Goal: Transaction & Acquisition: Purchase product/service

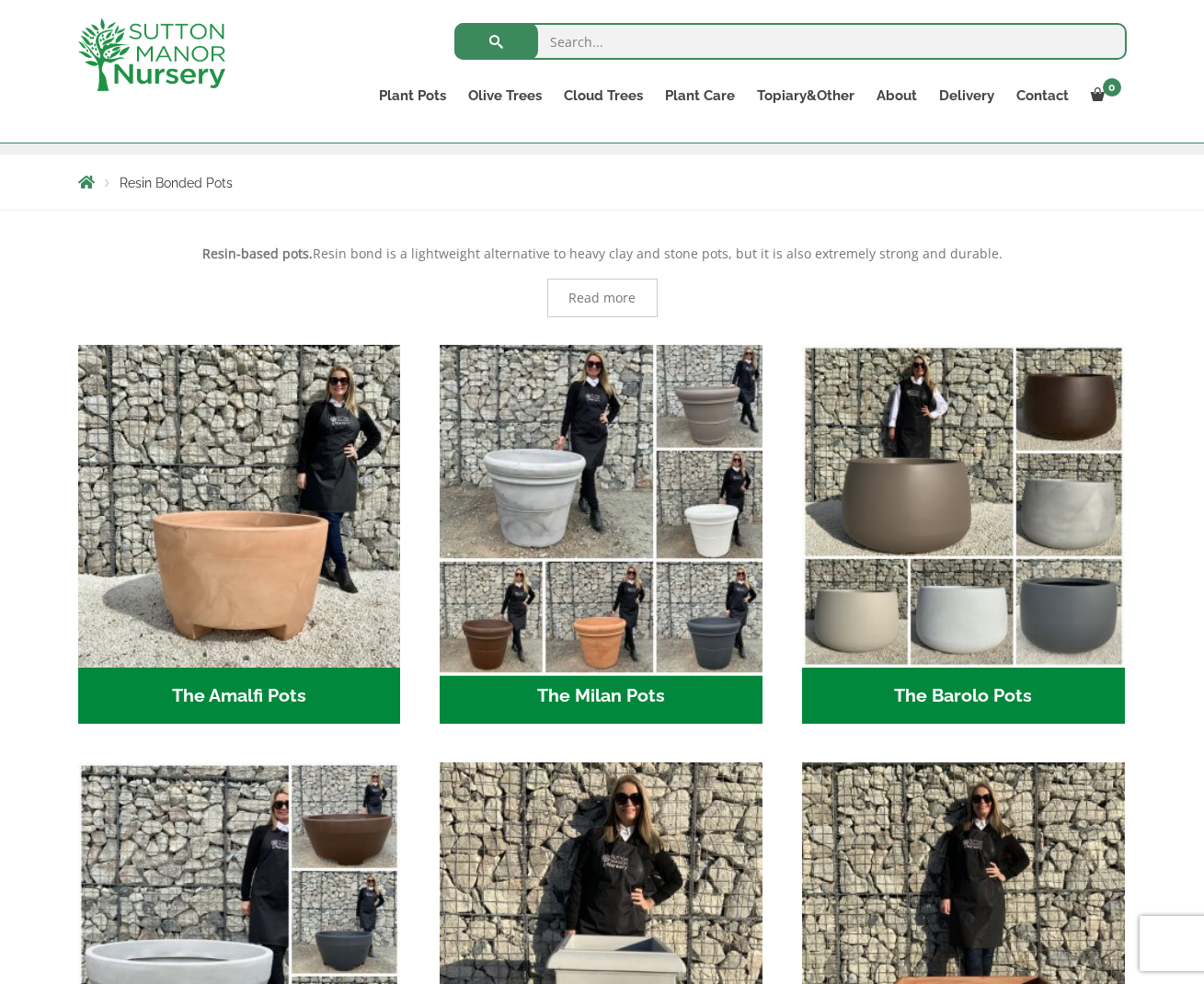
scroll to position [306, 0]
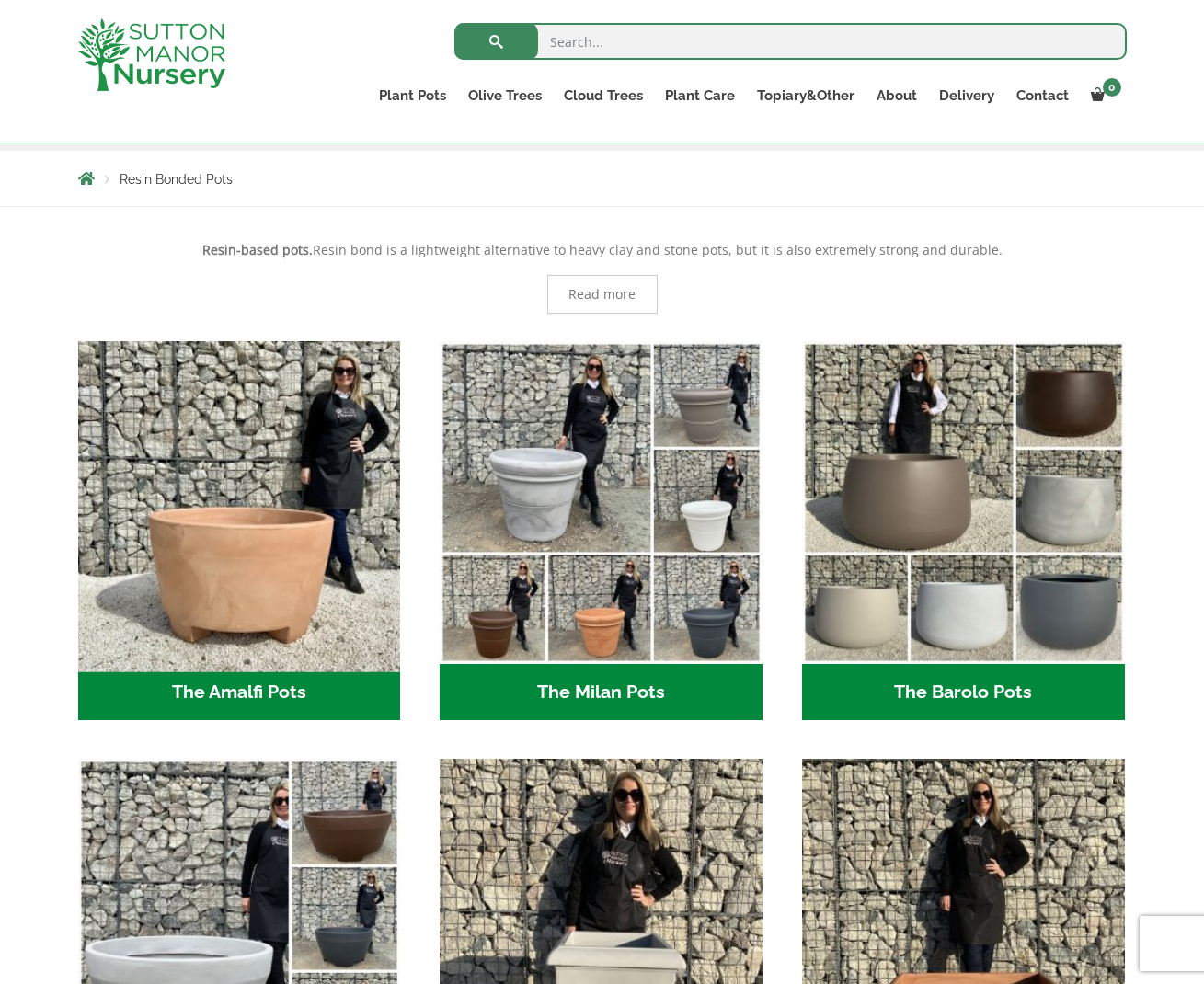
click at [314, 599] on img "Visit product category The Amalfi Pots" at bounding box center [239, 502] width 339 height 339
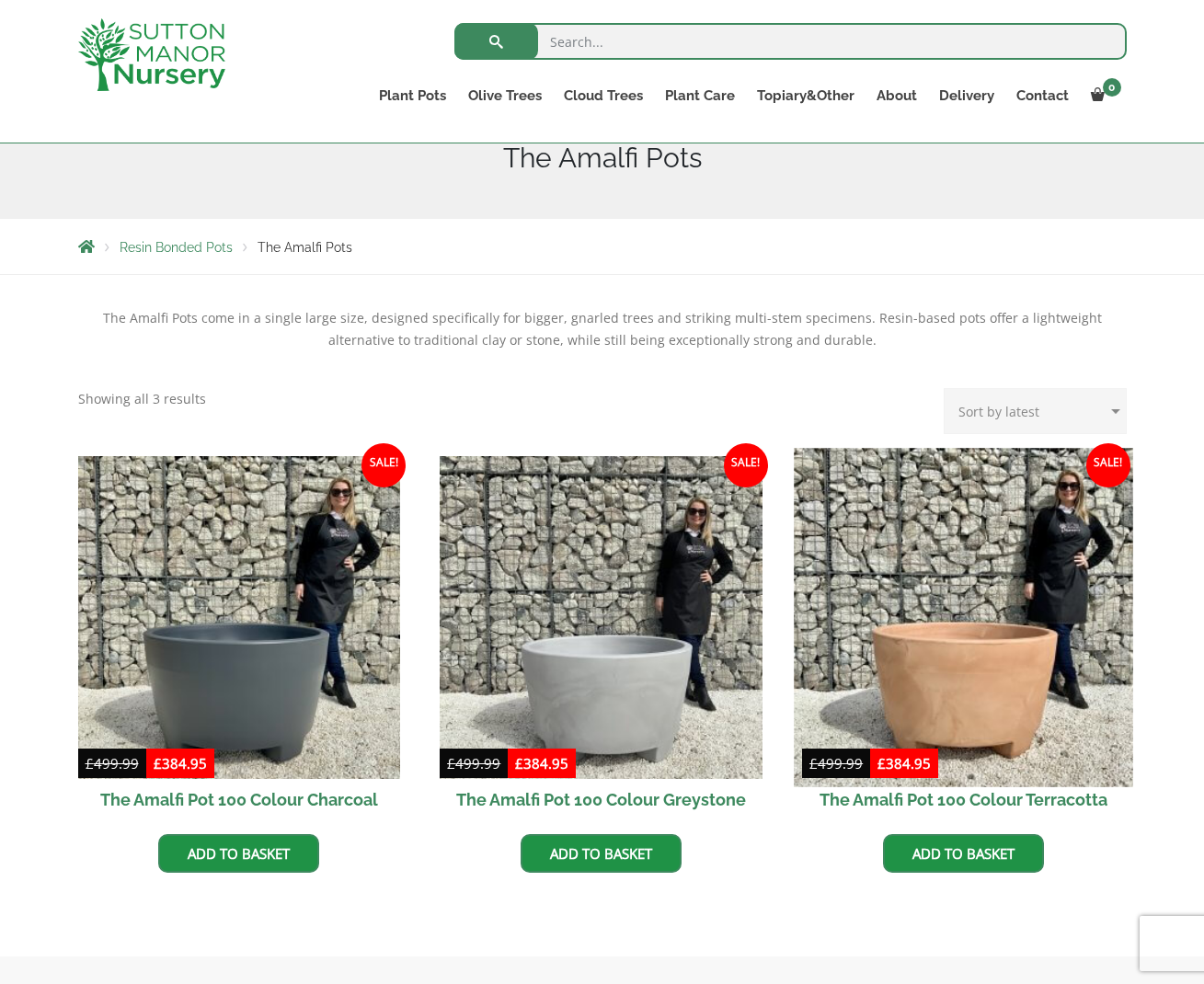
scroll to position [403, 0]
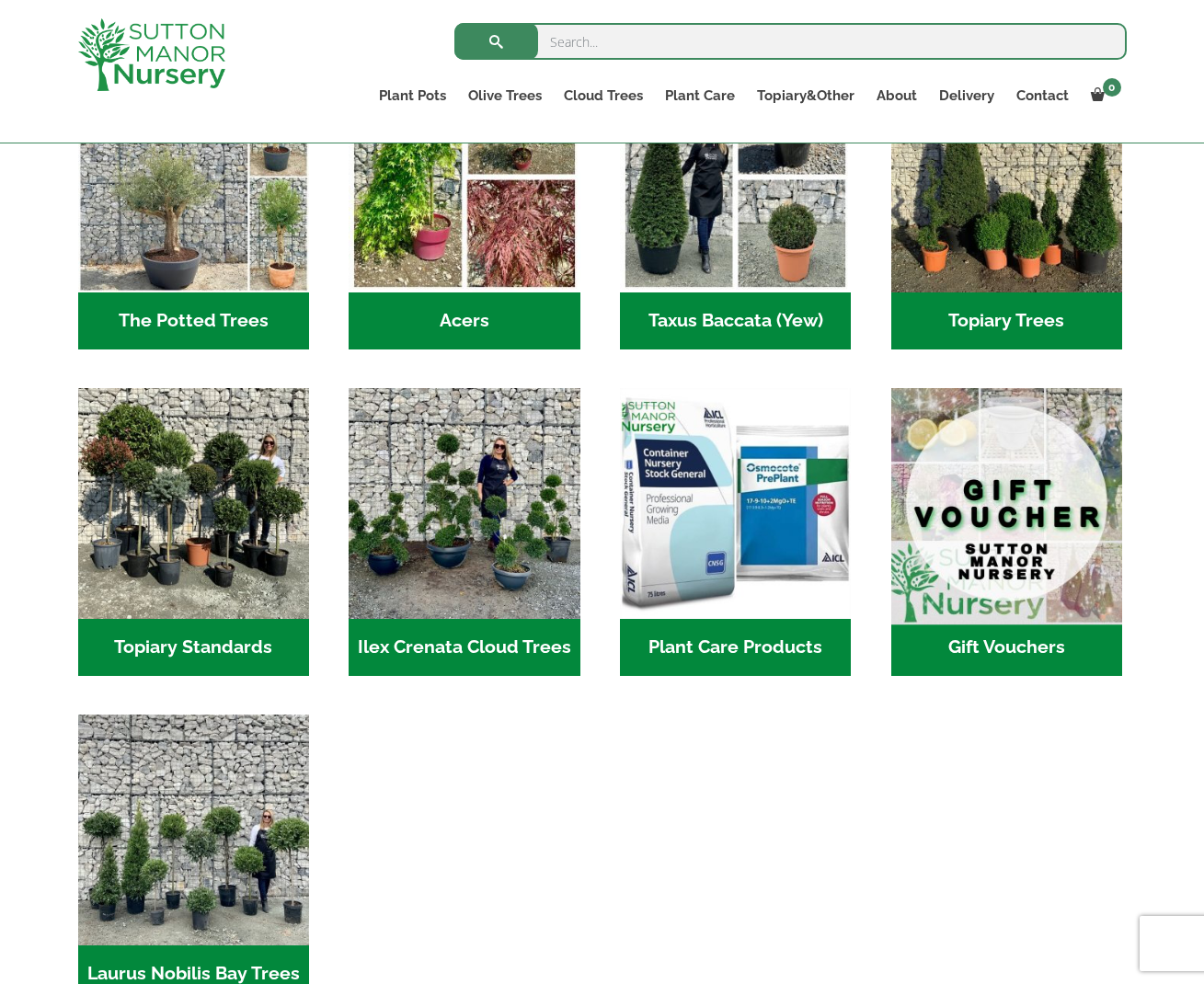
scroll to position [1229, 0]
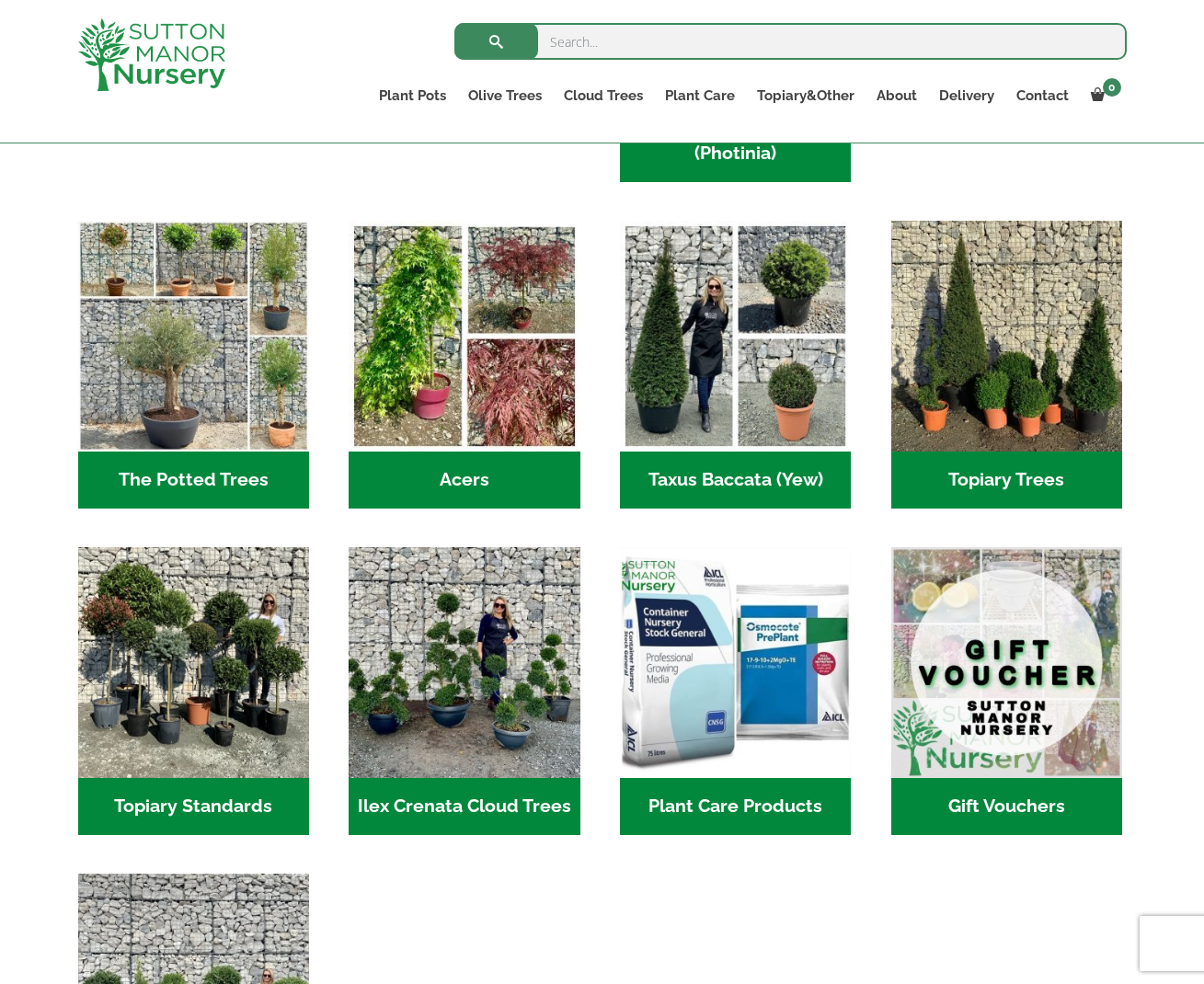
click at [711, 41] on input "search" at bounding box center [791, 41] width 673 height 36
paste input "The Amalfi Pot 100 Colour Terracotta"
type input "The Amalfi Pot 100 Colour Terracotta"
click at [496, 41] on button "submit" at bounding box center [496, 41] width 83 height 36
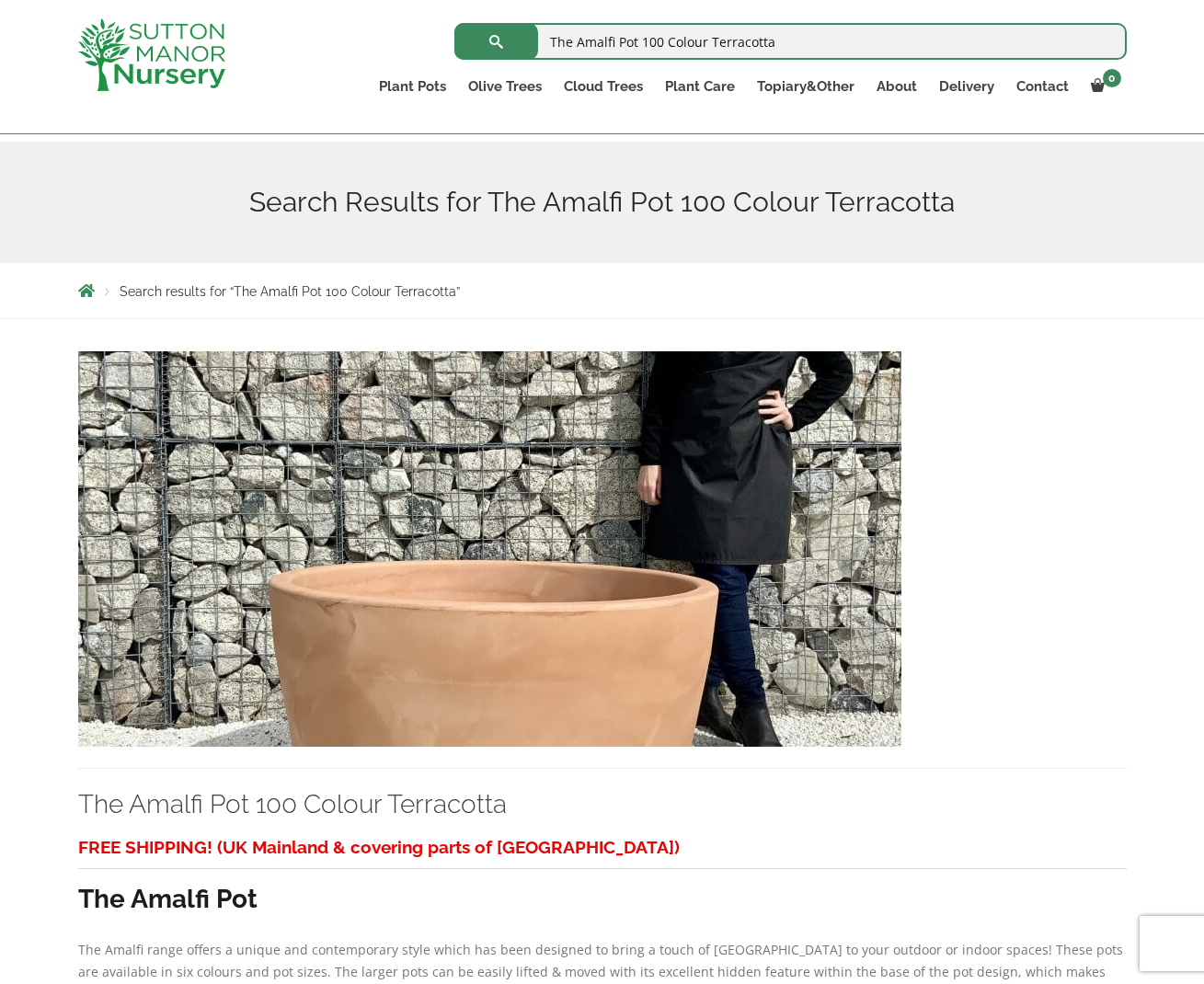
scroll to position [254, 0]
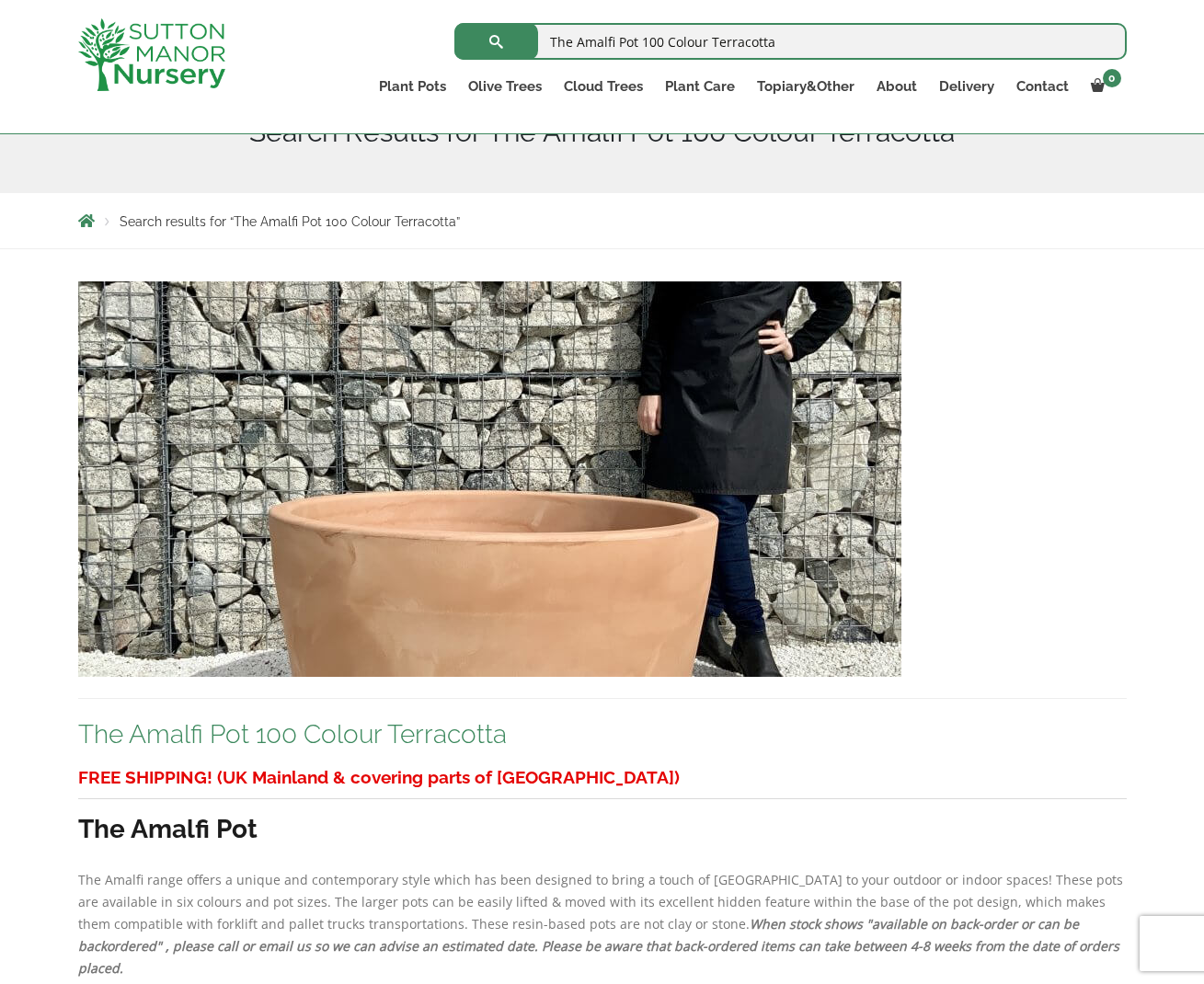
click at [277, 731] on link "The Amalfi Pot 100 Colour Terracotta" at bounding box center [293, 734] width 428 height 30
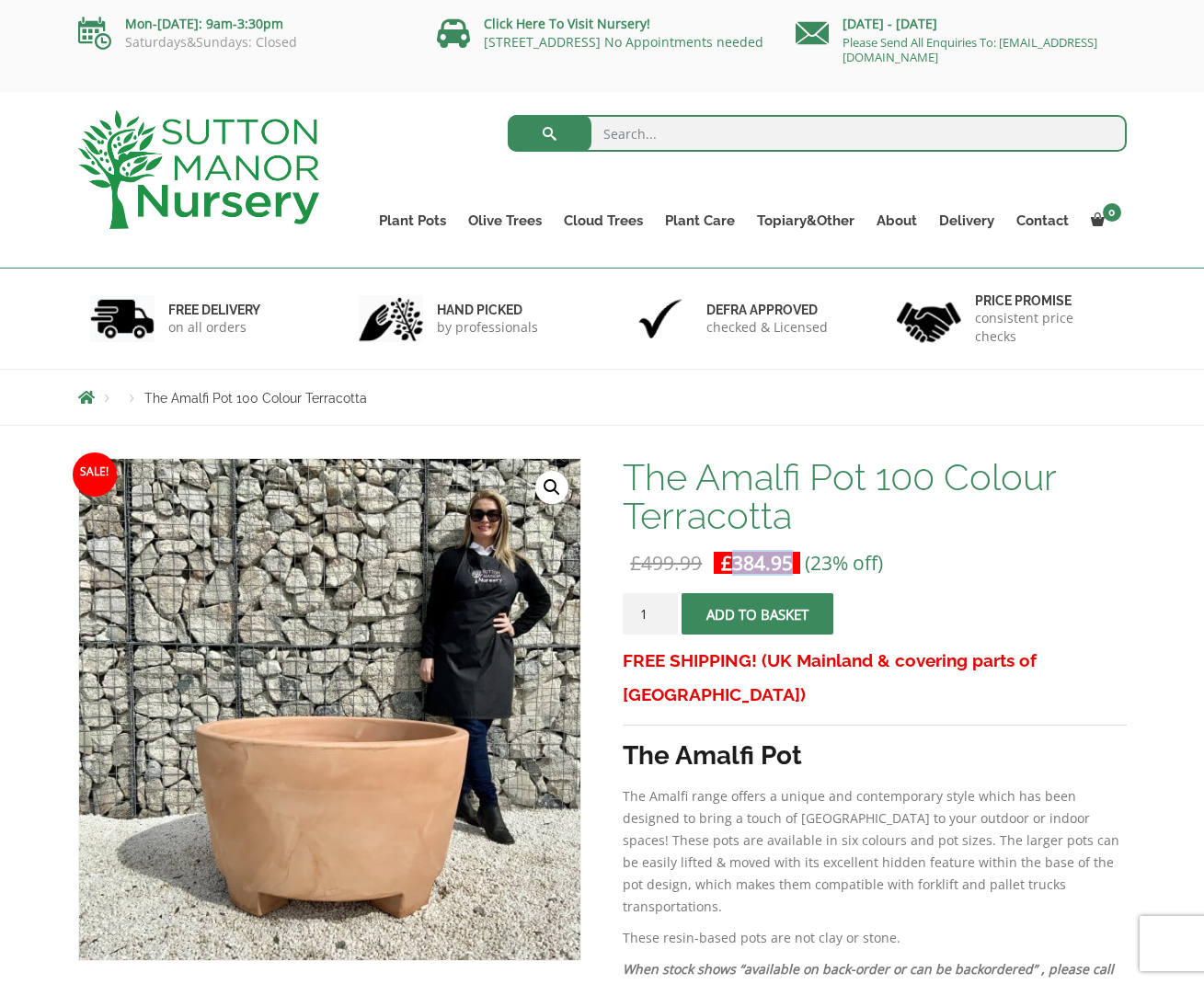
drag, startPoint x: 733, startPoint y: 562, endPoint x: 804, endPoint y: 563, distance: 71.0
click at [800, 563] on span "£ 384.95" at bounding box center [757, 562] width 86 height 36
copy bdi "£ 384.95"
